Goal: Task Accomplishment & Management: Manage account settings

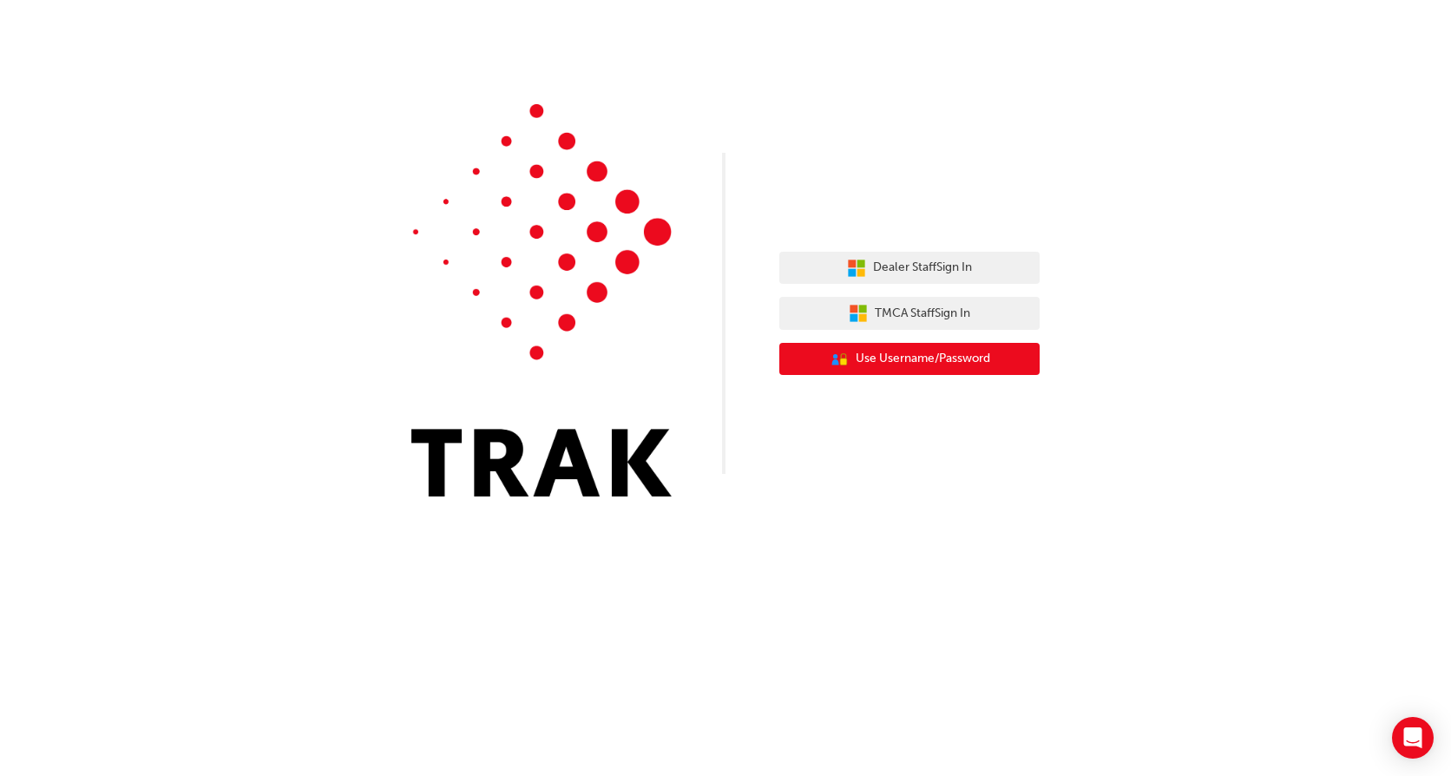
click at [900, 355] on span "Use Username/Password" at bounding box center [923, 359] width 135 height 20
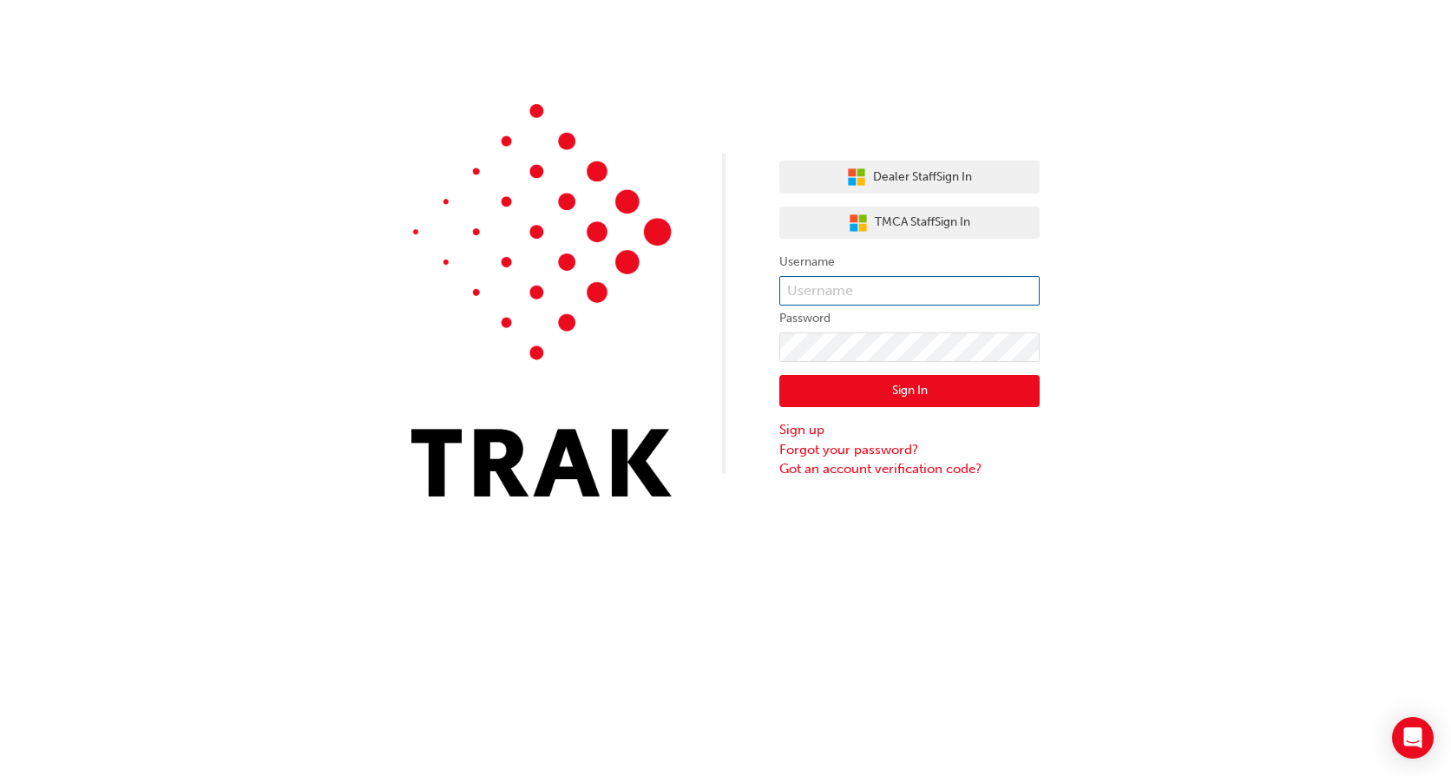
click at [843, 285] on input "text" at bounding box center [909, 291] width 260 height 30
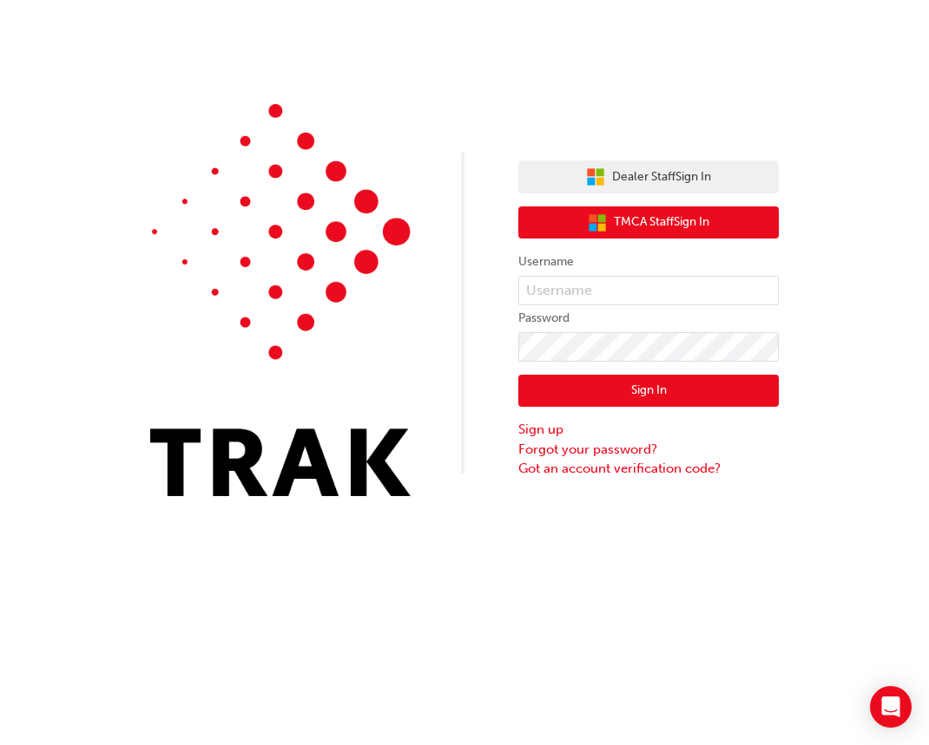
click at [680, 215] on span "TMCA Staff Sign In" at bounding box center [661, 223] width 95 height 20
click at [629, 229] on span "TMCA Staff Sign In" at bounding box center [661, 223] width 95 height 20
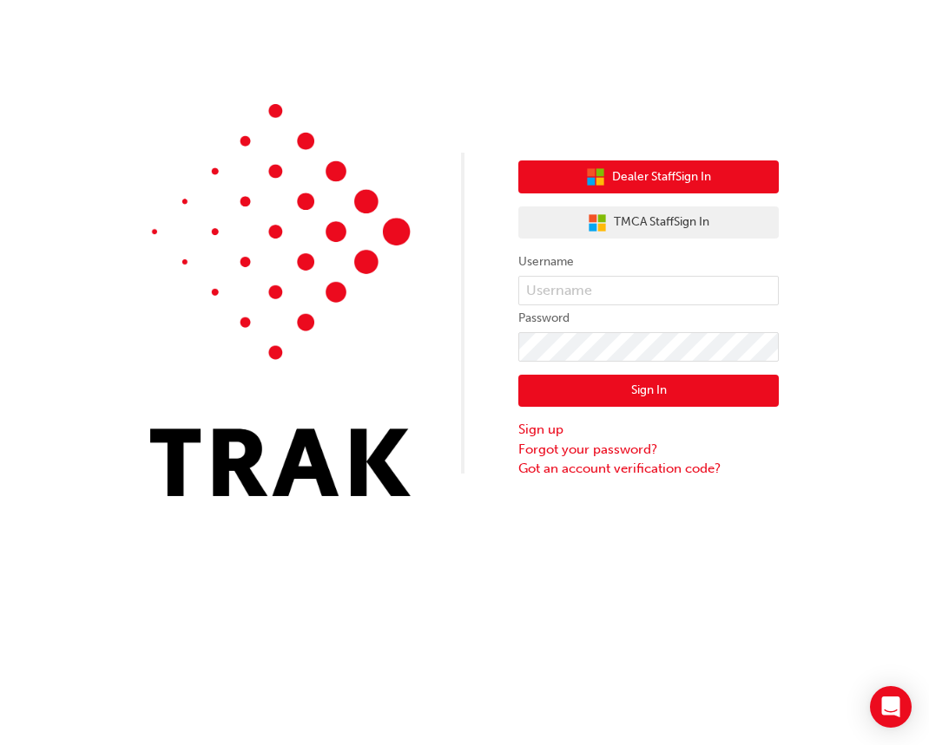
click at [627, 187] on button "Dealer Staff Sign In" at bounding box center [648, 177] width 260 height 33
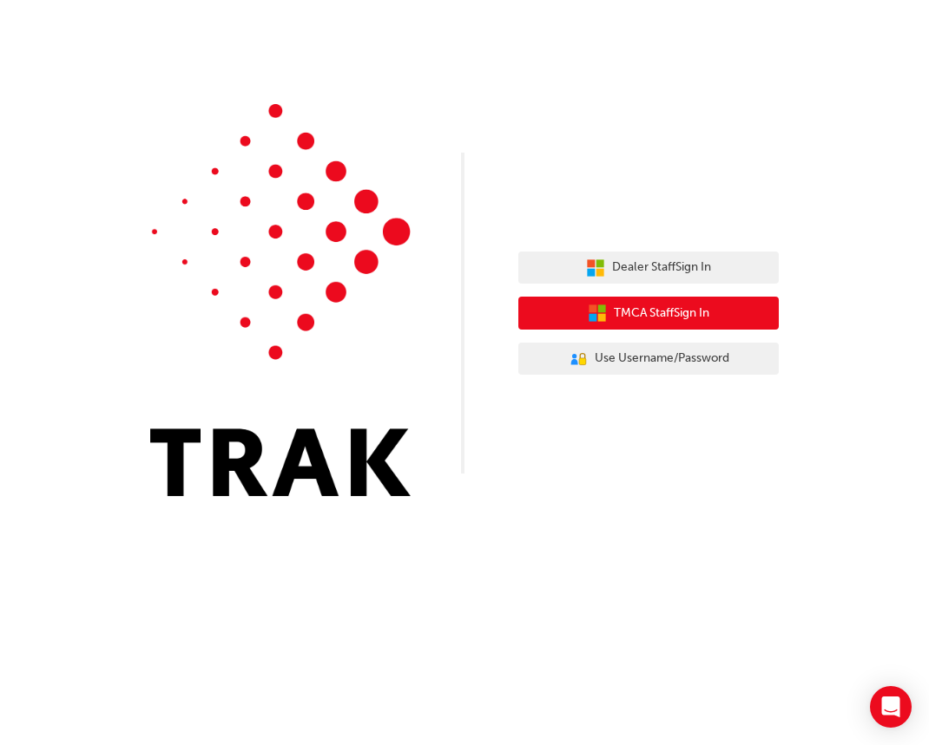
click at [670, 302] on button "TMCA Staff Sign In" at bounding box center [648, 313] width 260 height 33
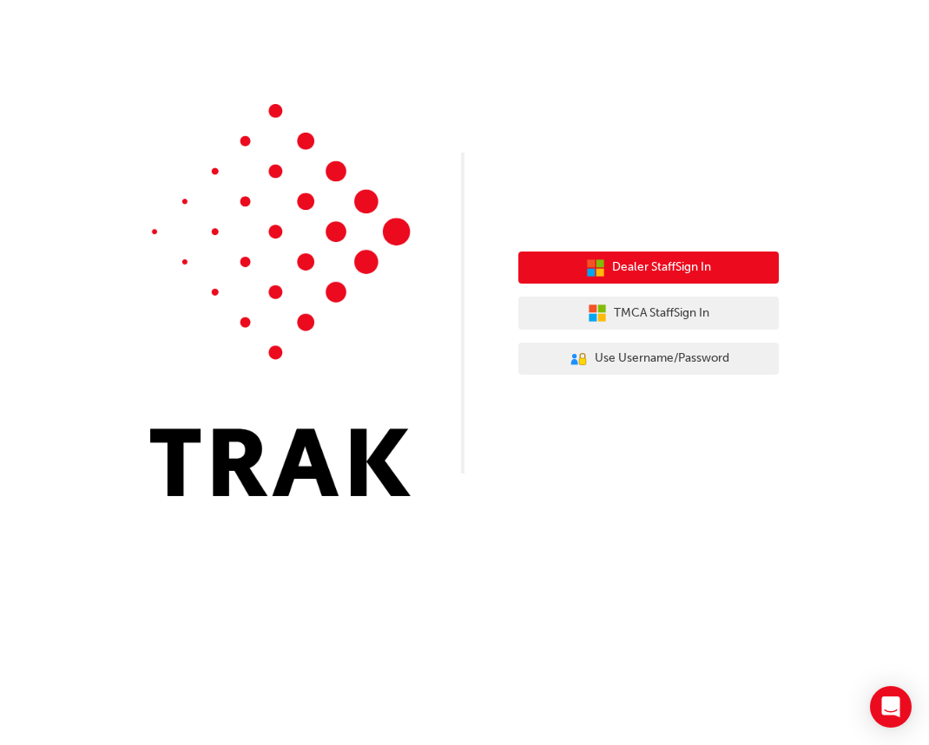
click at [653, 277] on span "Dealer Staff Sign In" at bounding box center [661, 268] width 99 height 20
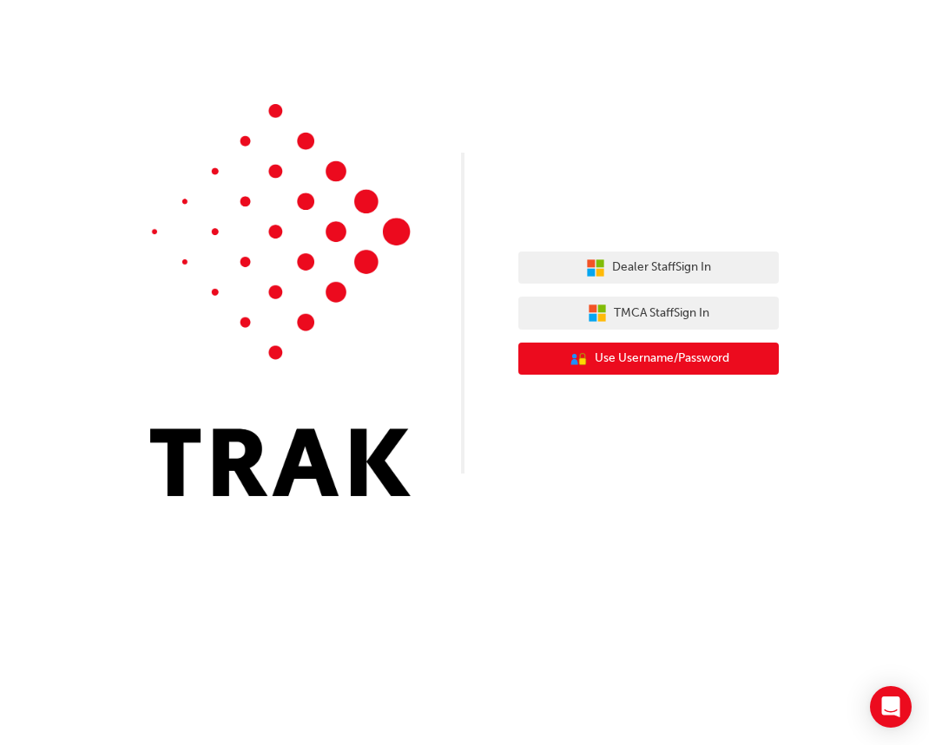
click at [646, 367] on span "Use Username/Password" at bounding box center [661, 359] width 135 height 20
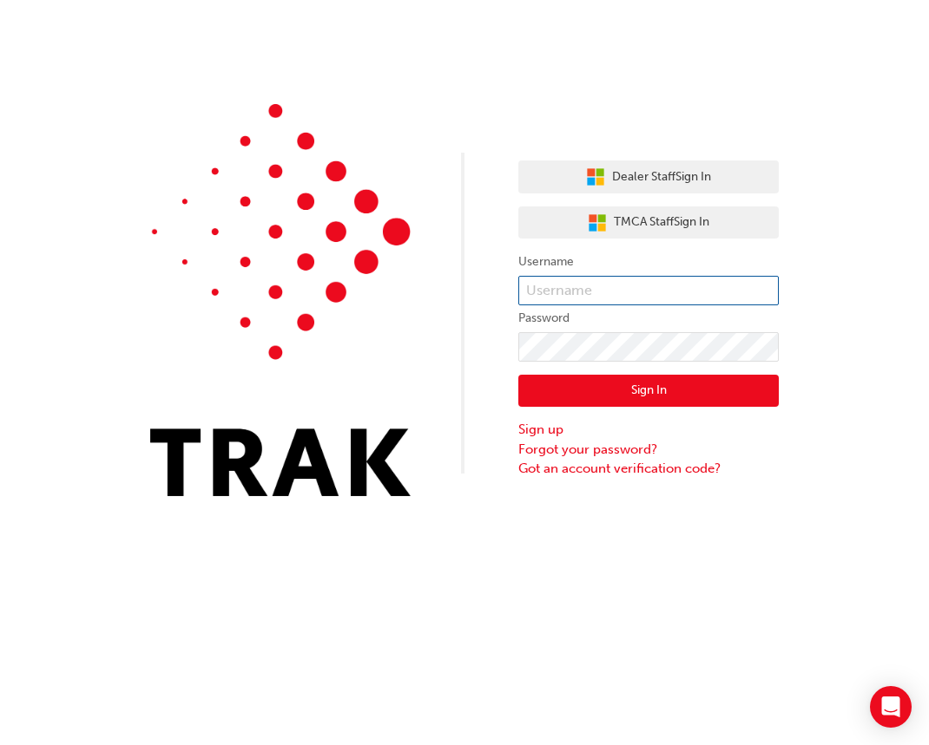
click at [591, 285] on input "text" at bounding box center [648, 291] width 260 height 30
type input "[PERSON_NAME][EMAIL_ADDRESS][PERSON_NAME][DOMAIN_NAME]"
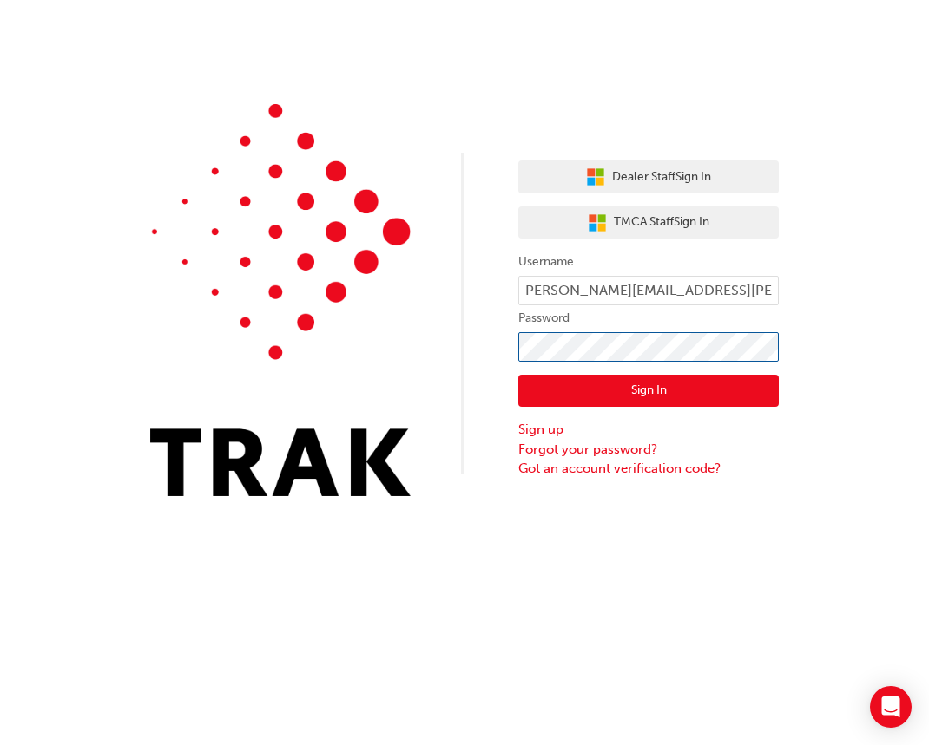
scroll to position [0, 0]
click at [656, 393] on button "Sign In" at bounding box center [648, 391] width 260 height 33
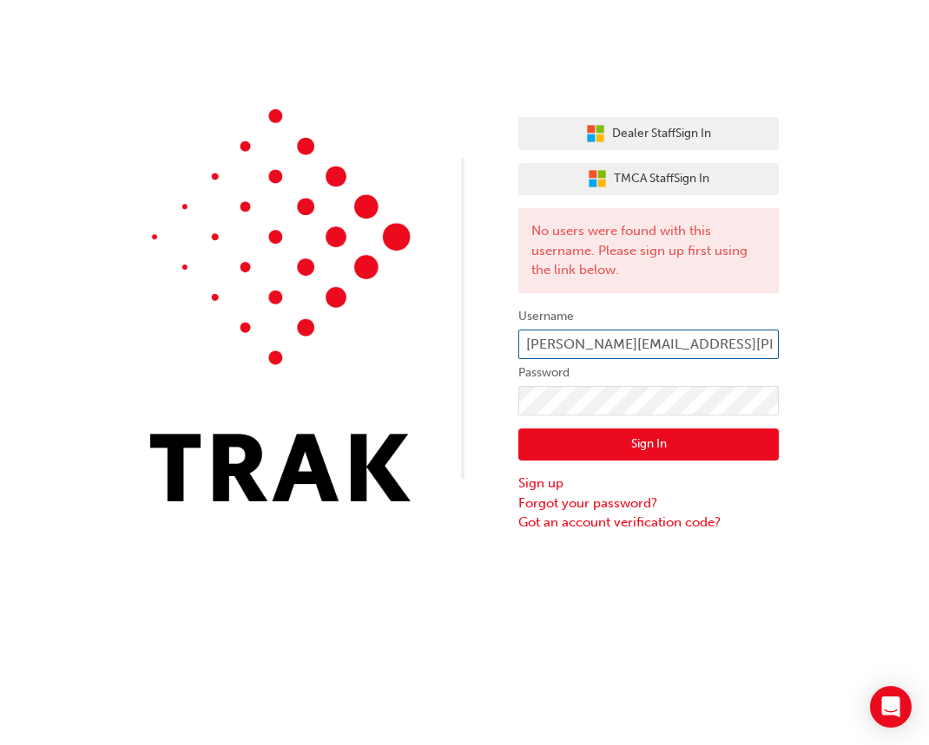
click at [560, 342] on input "[PERSON_NAME][EMAIL_ADDRESS][PERSON_NAME][DOMAIN_NAME]" at bounding box center [648, 345] width 260 height 30
type input "[EMAIL_ADDRESS][DOMAIN_NAME]"
click at [559, 452] on button "Sign In" at bounding box center [648, 445] width 260 height 33
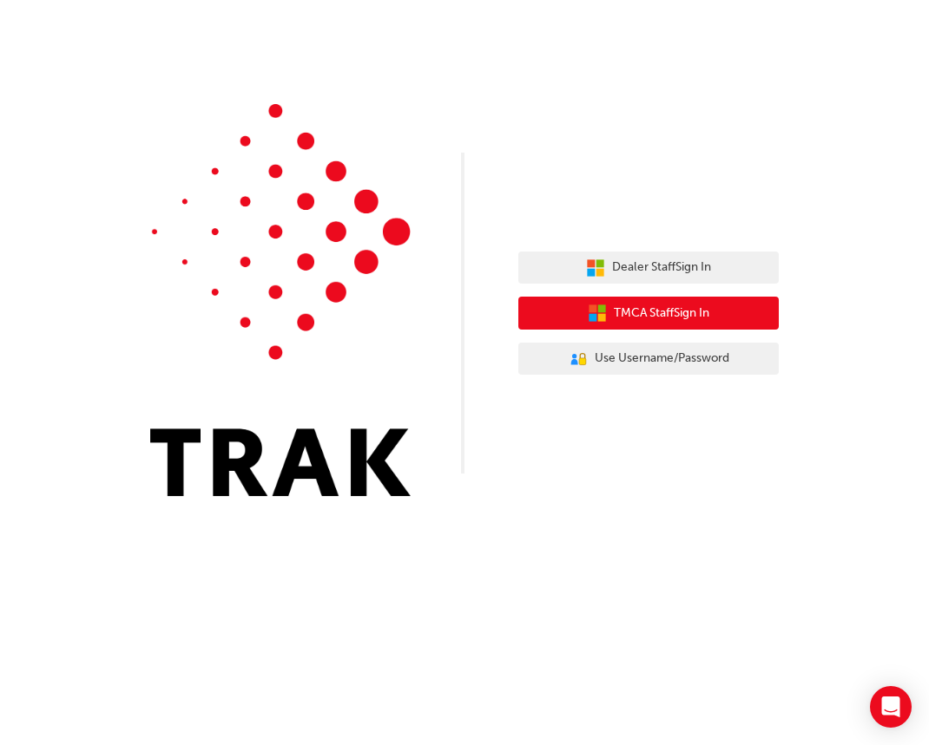
click at [657, 320] on span "TMCA Staff Sign In" at bounding box center [661, 314] width 95 height 20
